Goal: Check status: Check status

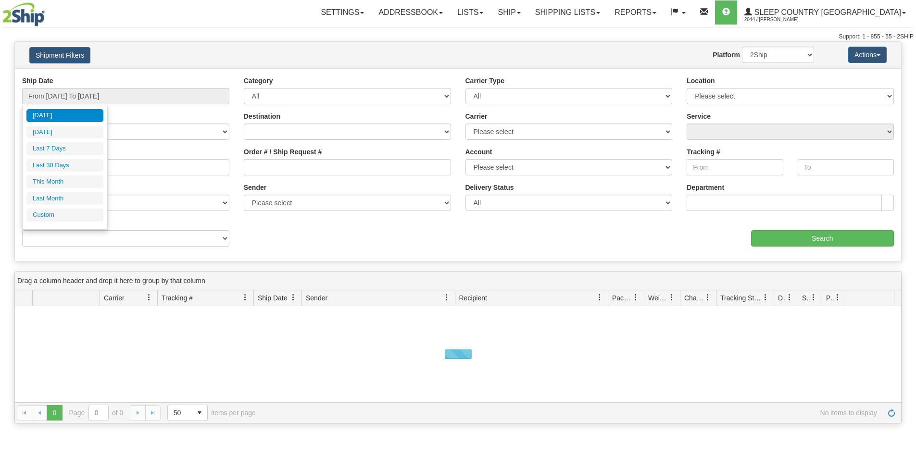
click at [43, 213] on li "Custom" at bounding box center [64, 215] width 77 height 13
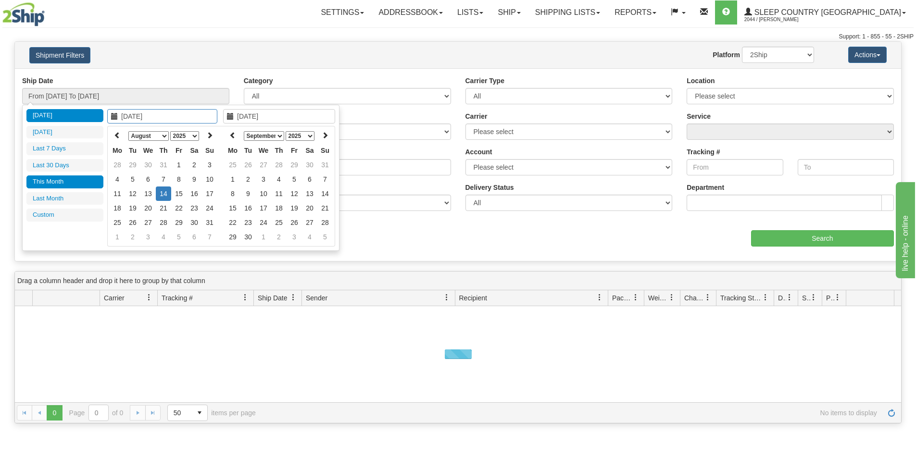
type input "[DATE]"
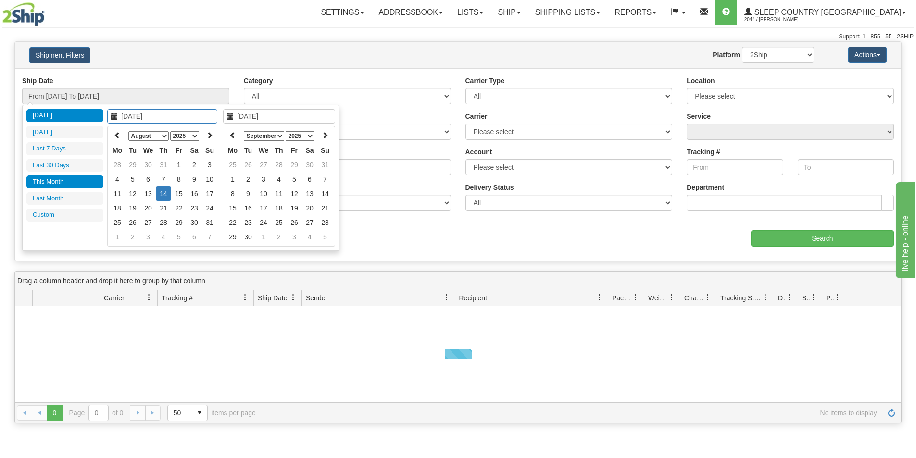
type input "[DATE]"
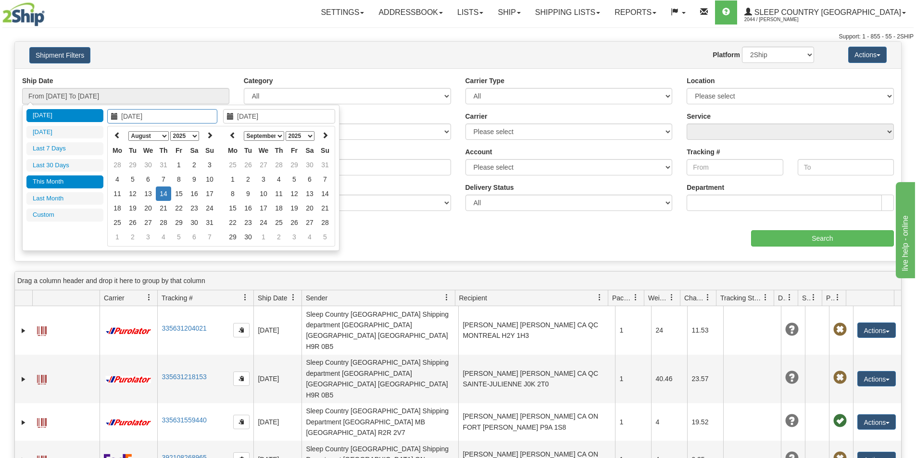
type input "[DATE]"
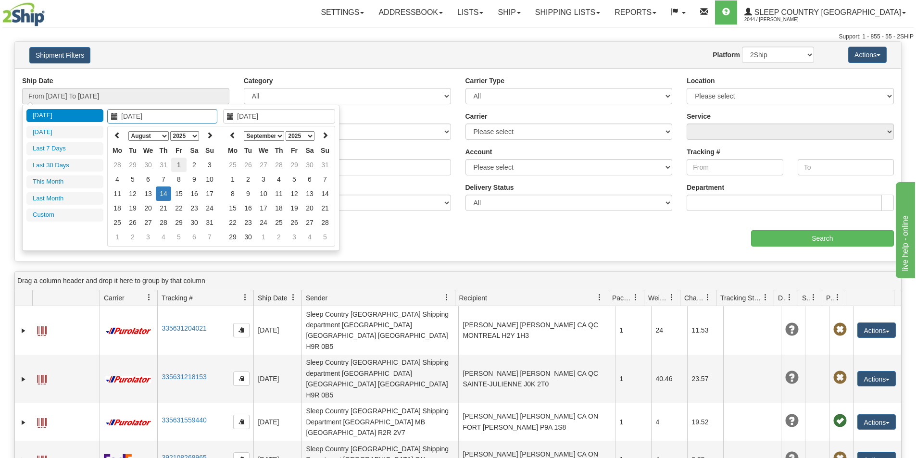
click at [178, 165] on td "1" at bounding box center [178, 165] width 15 height 14
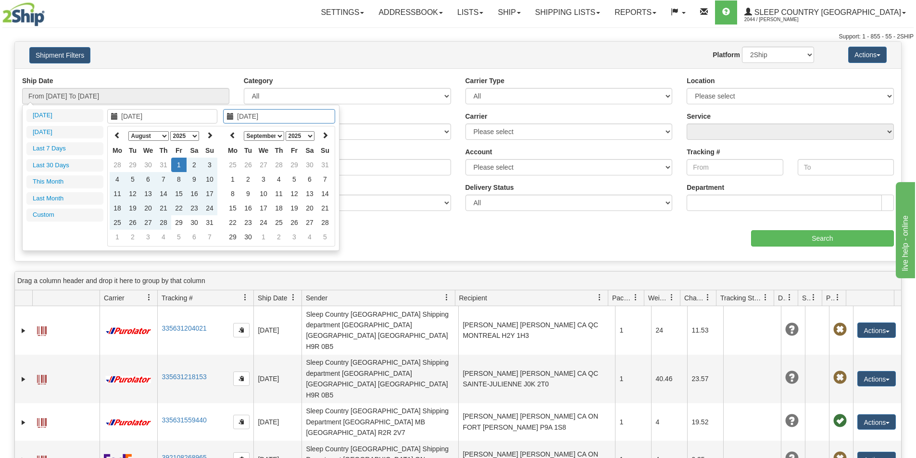
click at [278, 136] on select "January February March April May June July August September October November De…" at bounding box center [264, 136] width 40 height 10
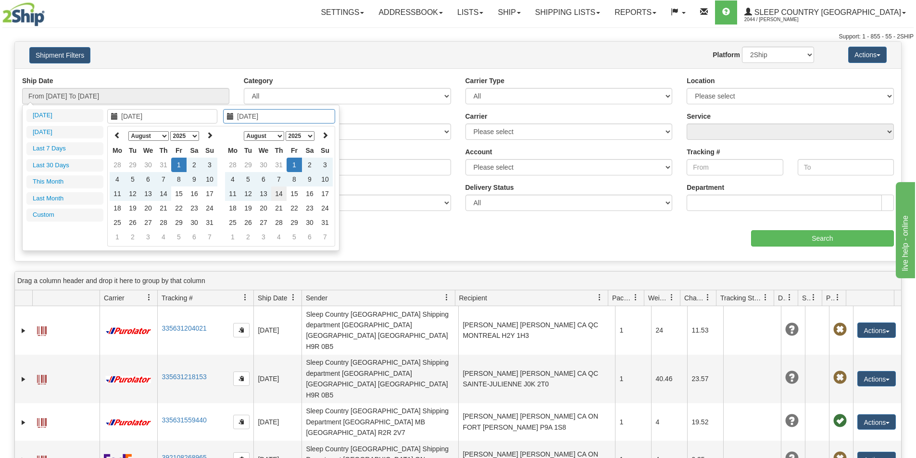
type input "[DATE]"
click at [277, 191] on td "14" at bounding box center [278, 193] width 15 height 14
type input "From [DATE] To [DATE]"
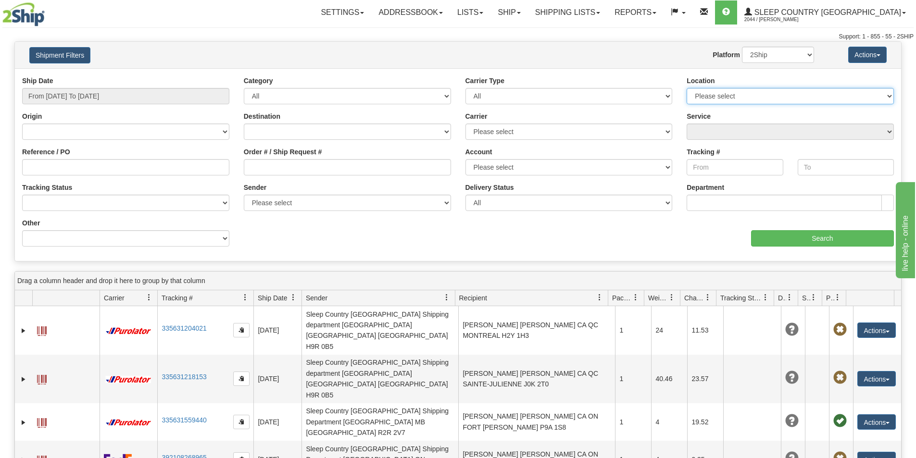
click at [743, 97] on select "Please select [GEOGRAPHIC_DATA] 921 922 93 94 97 390 915 916 98 902 95 96 90 91…" at bounding box center [789, 96] width 207 height 16
select select "3937"
click at [686, 88] on select "Please select [GEOGRAPHIC_DATA] 921 922 93 94 97 390 915 916 98 902 95 96 90 91…" at bounding box center [789, 96] width 207 height 16
click at [827, 233] on input "Search" at bounding box center [822, 238] width 143 height 16
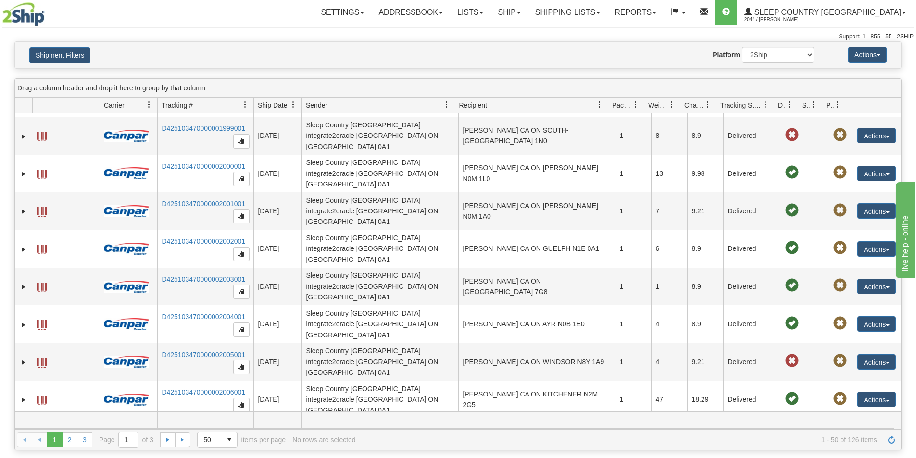
scroll to position [865, 0]
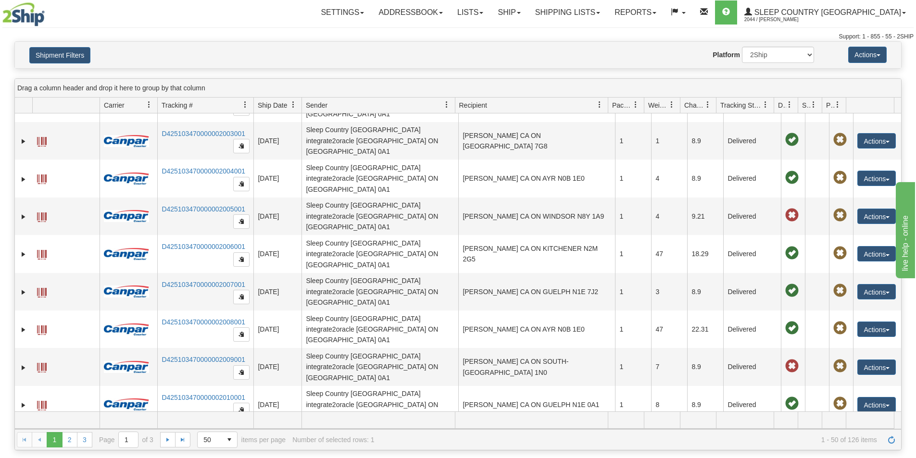
scroll to position [1009, 0]
